Goal: Transaction & Acquisition: Purchase product/service

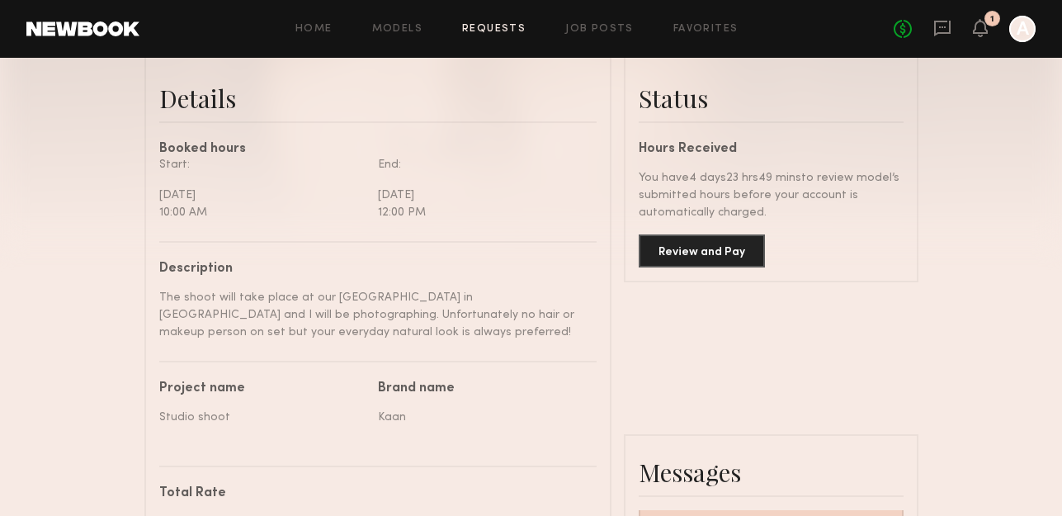
scroll to position [418, 0]
click at [681, 253] on button "Review and Pay" at bounding box center [702, 249] width 126 height 33
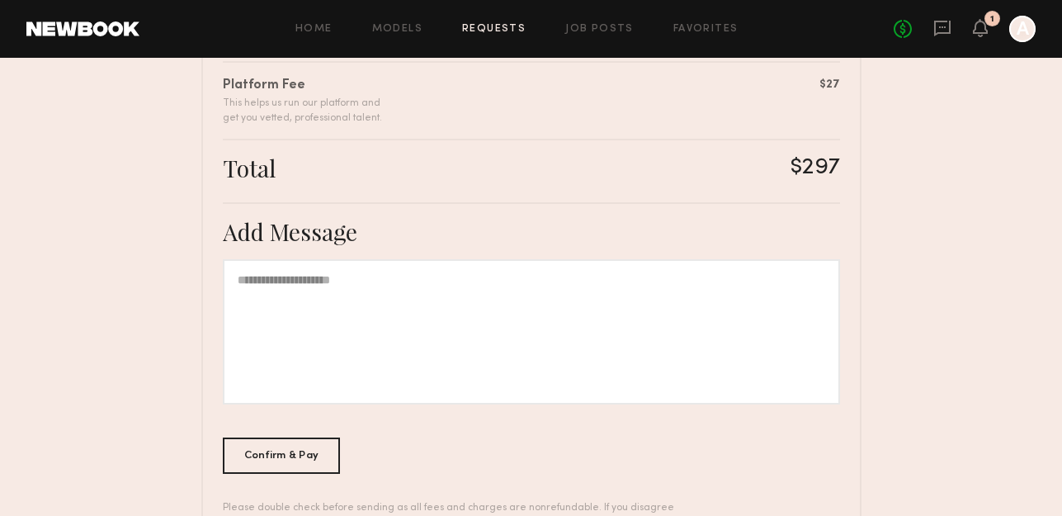
scroll to position [602, 0]
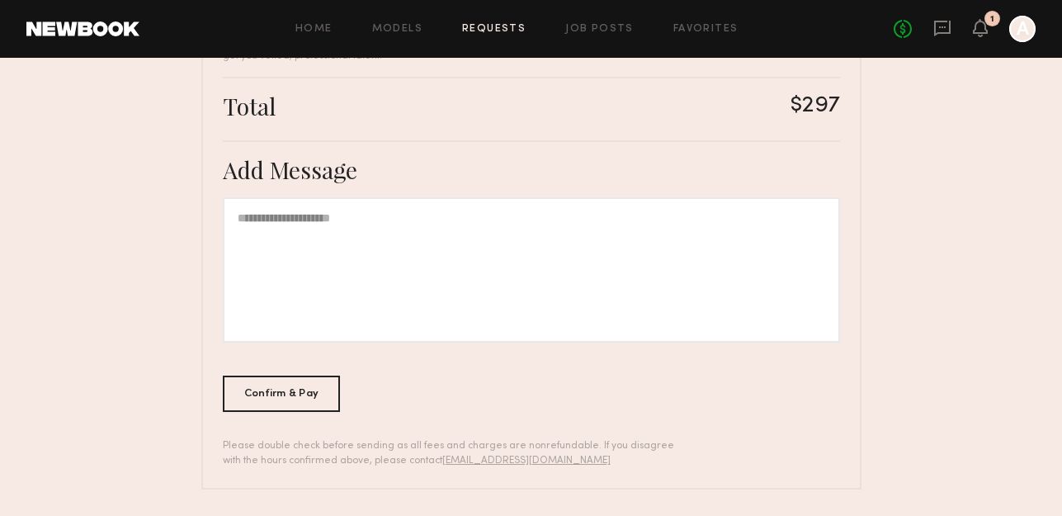
click at [295, 288] on div at bounding box center [531, 269] width 617 height 145
click at [277, 390] on div "Confirm & Pay" at bounding box center [282, 393] width 118 height 36
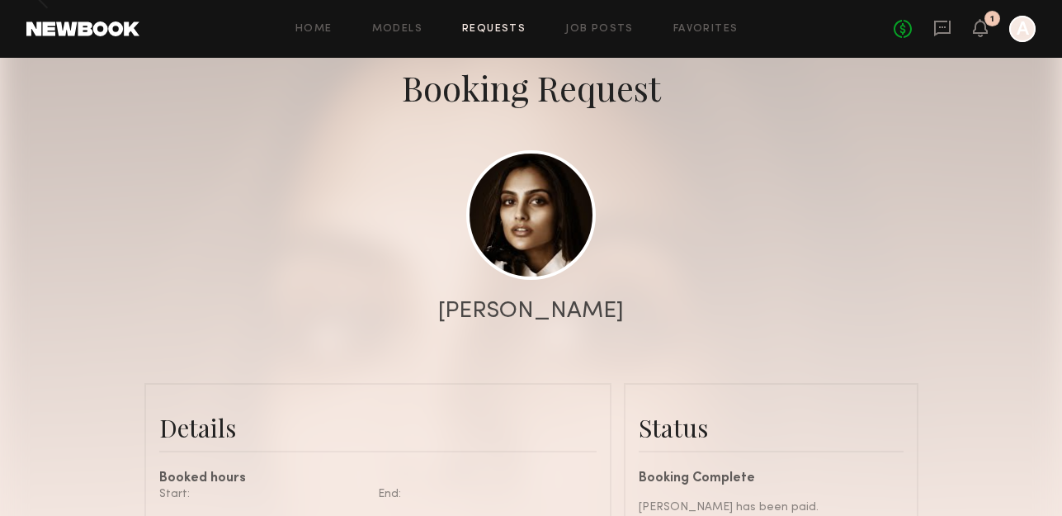
scroll to position [118, 0]
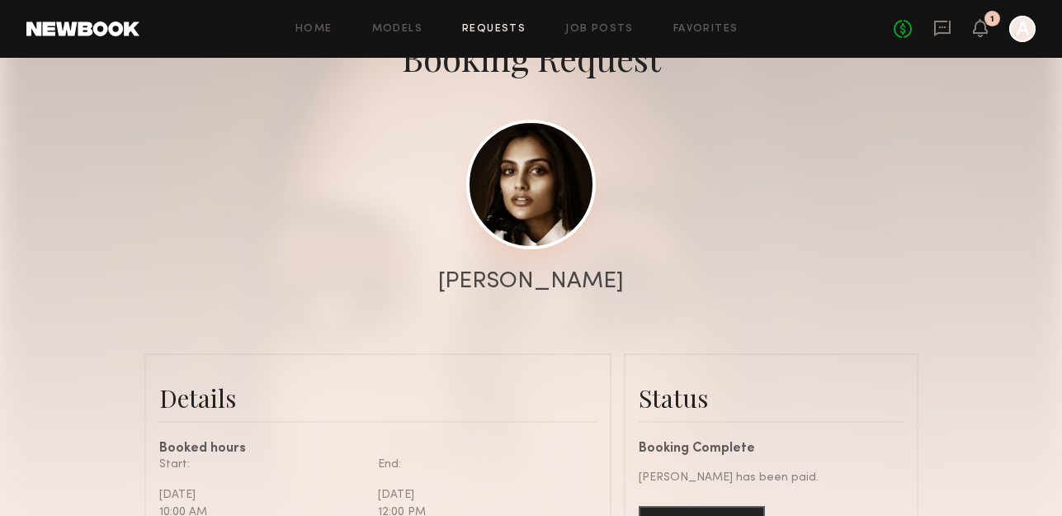
click at [556, 228] on link at bounding box center [531, 185] width 130 height 130
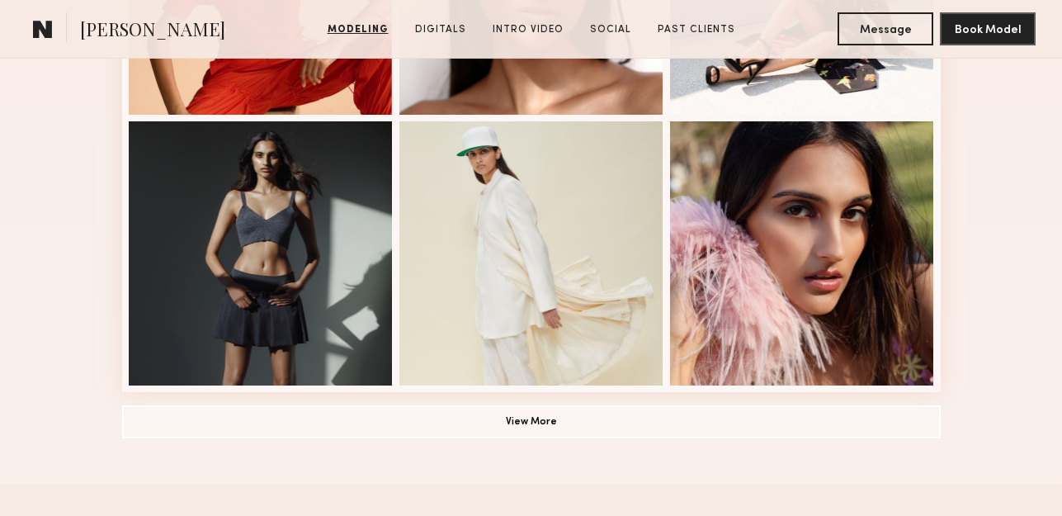
scroll to position [1172, 0]
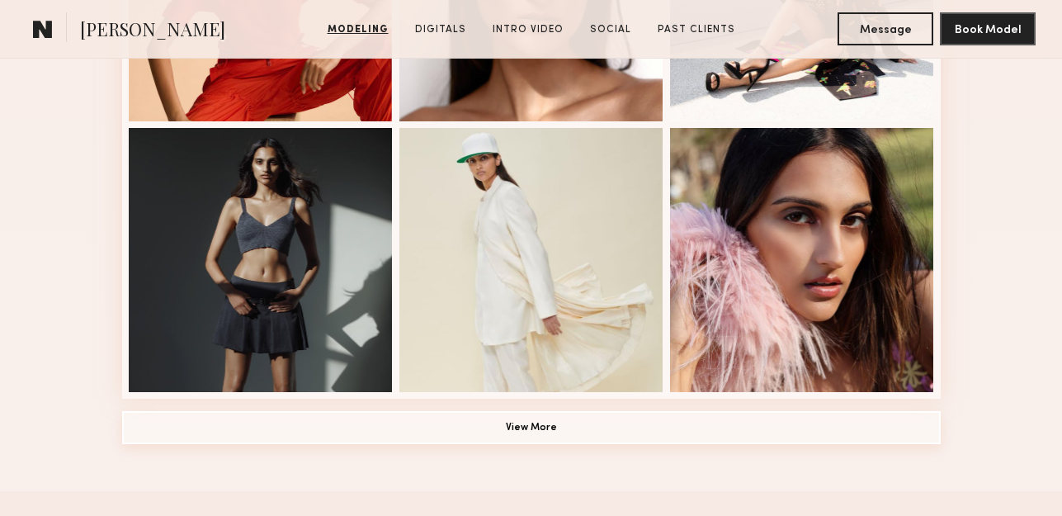
click at [474, 418] on button "View More" at bounding box center [531, 427] width 819 height 33
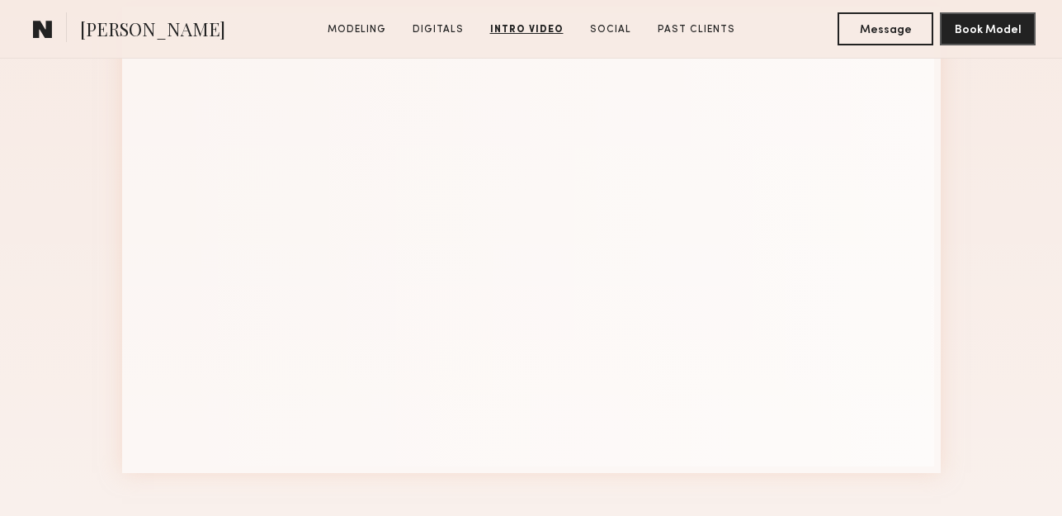
scroll to position [3487, 0]
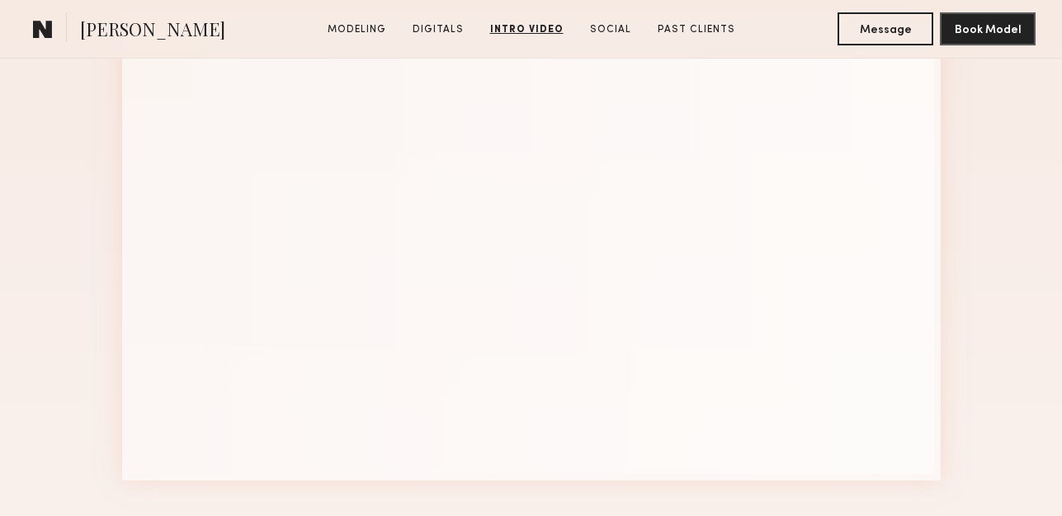
click at [118, 20] on span "[PERSON_NAME]" at bounding box center [152, 31] width 145 height 29
